Goal: Information Seeking & Learning: Learn about a topic

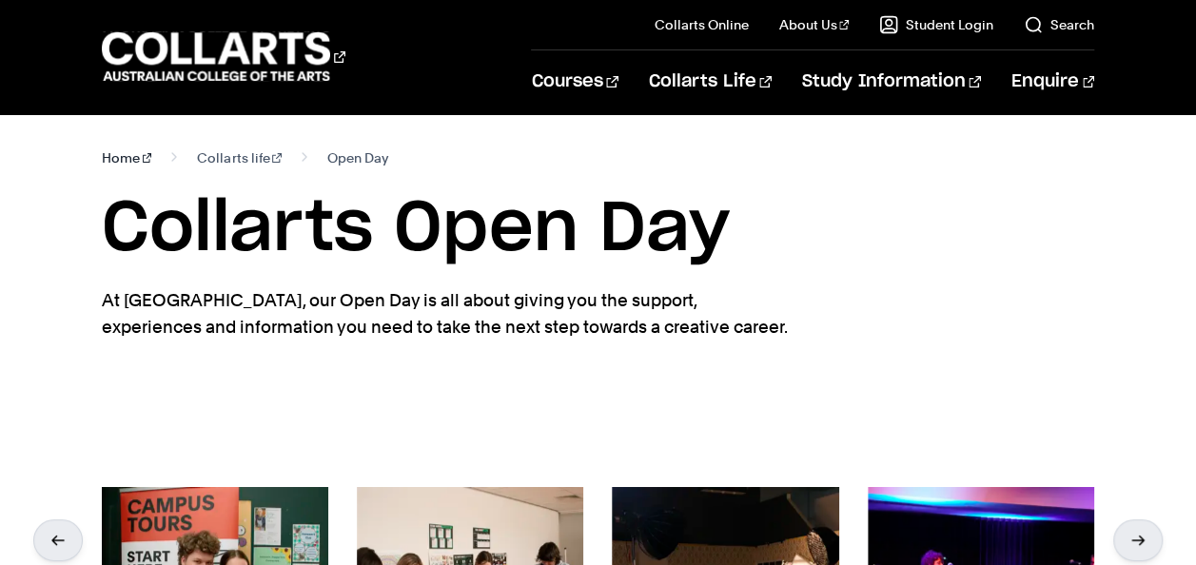
click at [118, 145] on link "Home" at bounding box center [127, 158] width 50 height 27
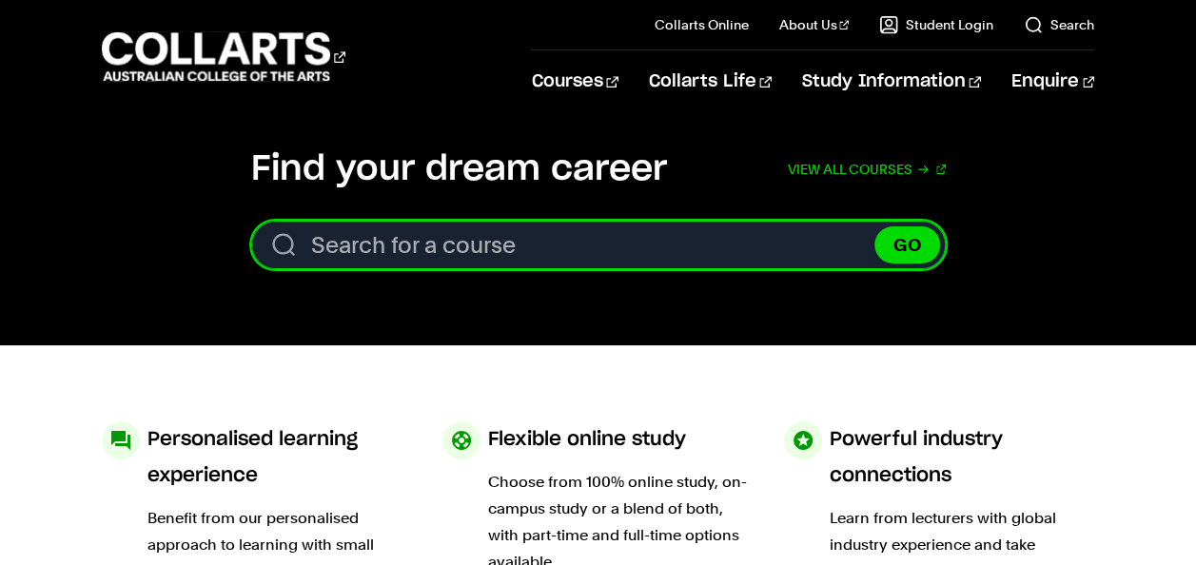
scroll to position [597, 0]
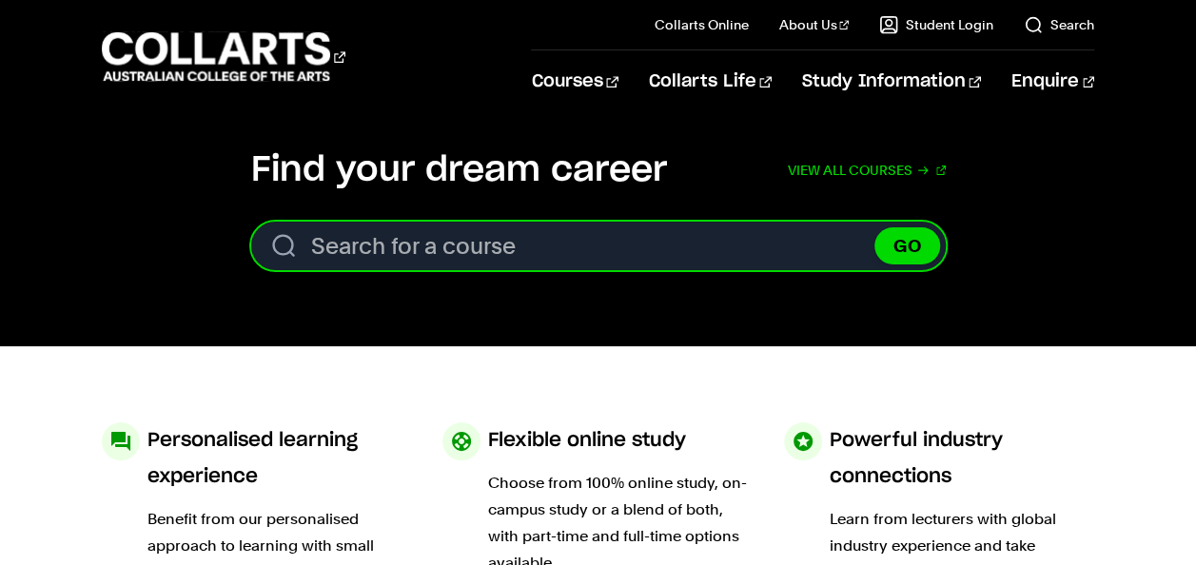
click at [525, 256] on input "Search for a course" at bounding box center [598, 246] width 695 height 49
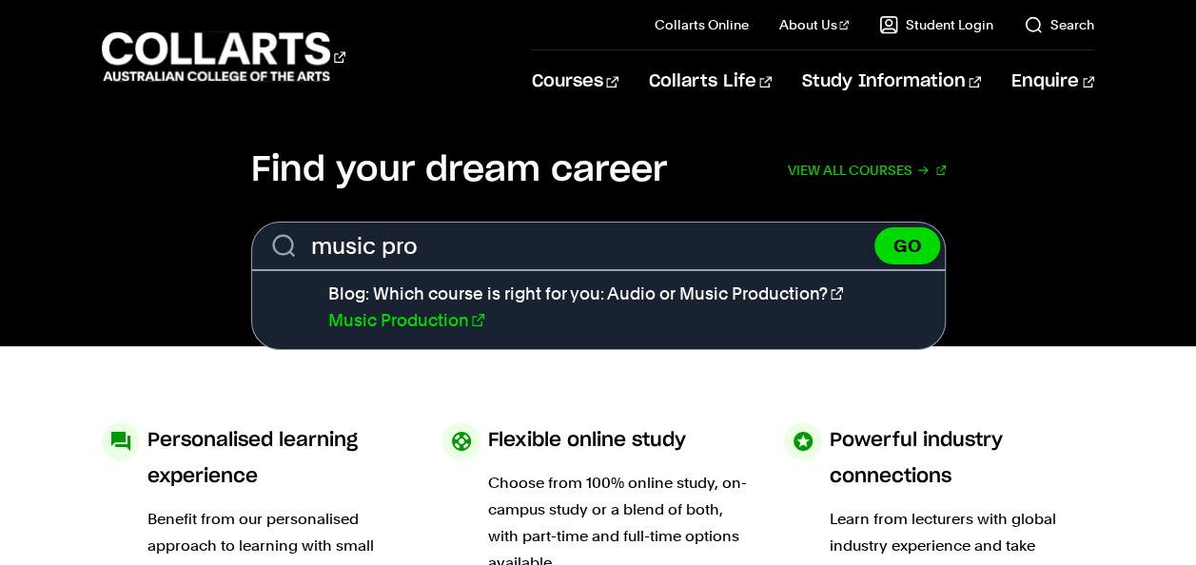
click at [415, 315] on link "Music Production" at bounding box center [406, 320] width 156 height 20
type input "Music Production"
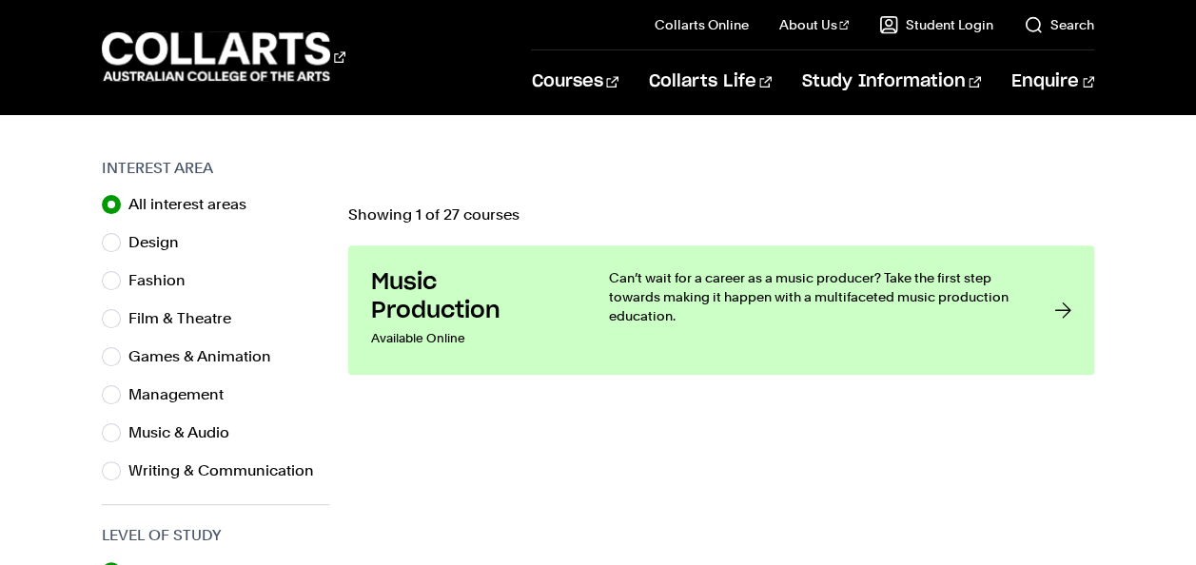
scroll to position [600, 0]
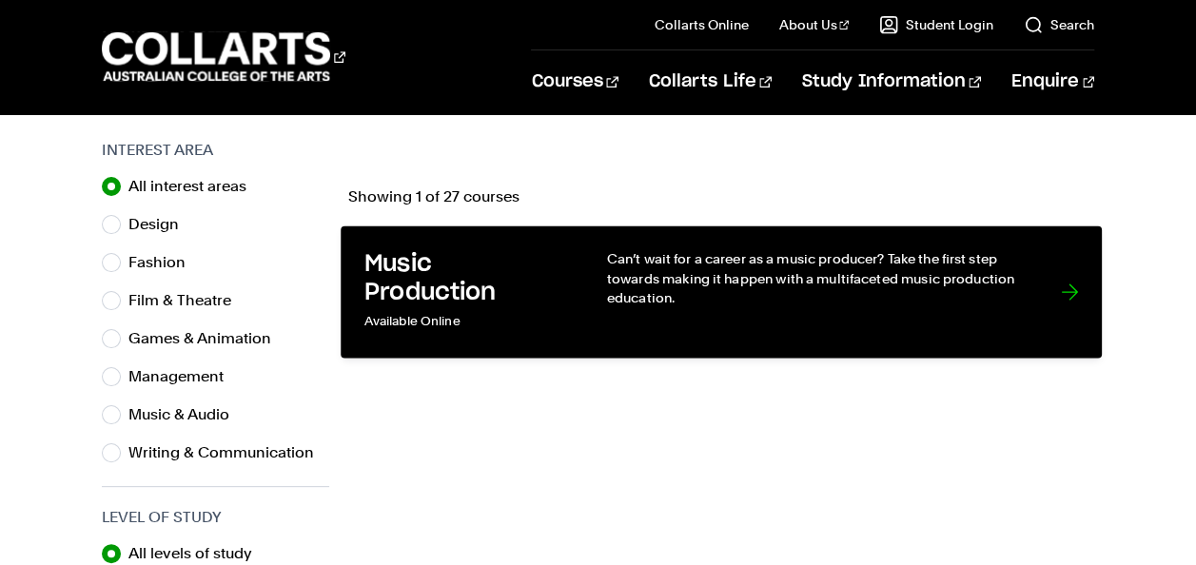
click at [567, 298] on link "Music Production Available Online Can’t wait for a career as a music producer? …" at bounding box center [721, 292] width 761 height 132
